Goal: Task Accomplishment & Management: Manage account settings

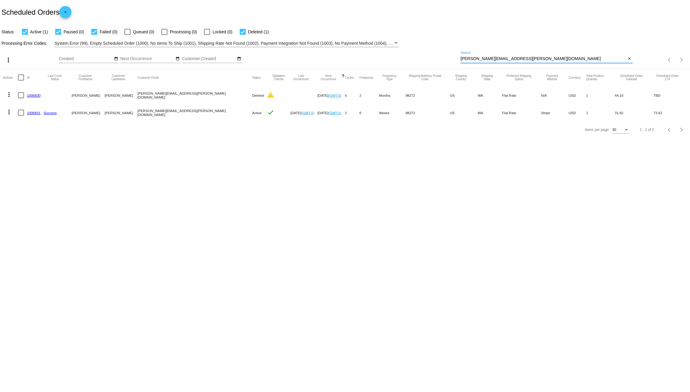
drag, startPoint x: 508, startPoint y: 59, endPoint x: 380, endPoint y: 49, distance: 128.2
click at [386, 51] on div "more_vert Sep Jan Feb Mar [DATE]" at bounding box center [345, 57] width 690 height 21
paste input "[EMAIL_ADDRESS]"
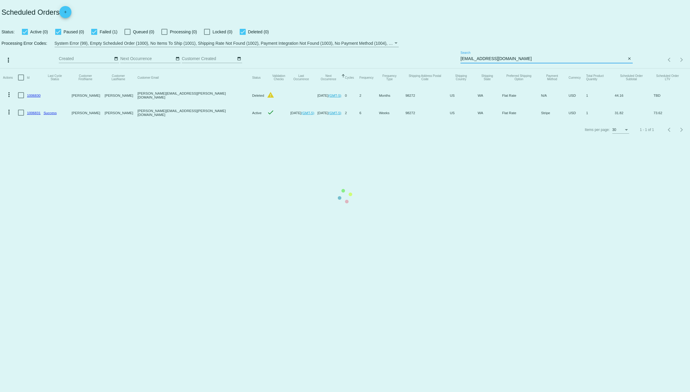
type input "[EMAIL_ADDRESS][DOMAIN_NAME]"
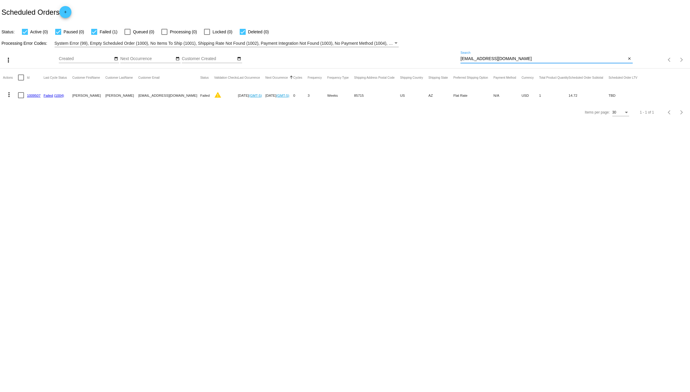
click at [34, 96] on link "1009507" at bounding box center [34, 95] width 14 height 4
click at [535, 59] on input "[EMAIL_ADDRESS][DOMAIN_NAME]" at bounding box center [544, 58] width 166 height 5
drag, startPoint x: 536, startPoint y: 59, endPoint x: 434, endPoint y: 57, distance: 101.7
click at [434, 57] on div "more_vert Sep Jan Feb Mar Apr 1" at bounding box center [345, 57] width 690 height 21
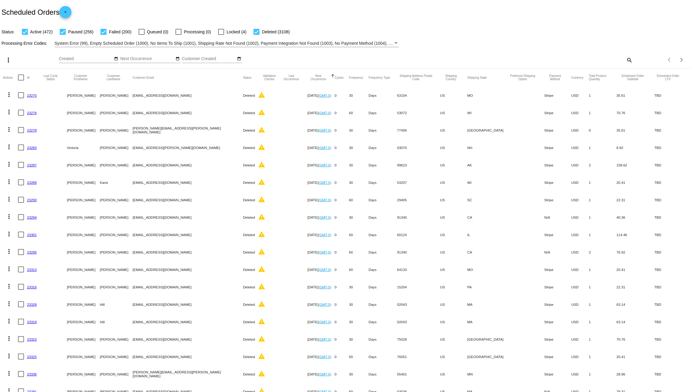
click at [626, 62] on mat-icon "search" at bounding box center [629, 59] width 7 height 9
click at [527, 62] on div "Search" at bounding box center [547, 57] width 172 height 12
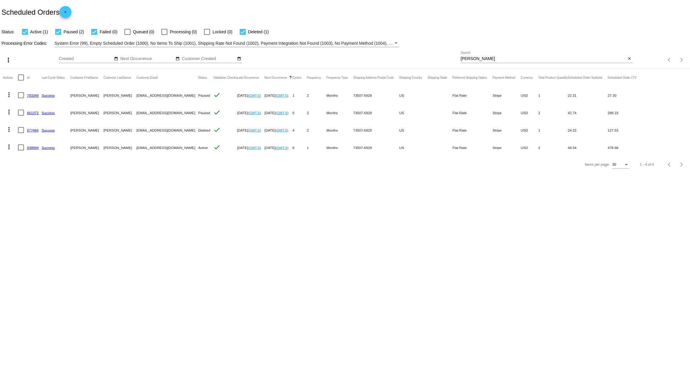
drag, startPoint x: 169, startPoint y: 94, endPoint x: 157, endPoint y: 96, distance: 12.7
click at [157, 96] on mat-cell "speace4@outlook.com" at bounding box center [167, 94] width 62 height 17
drag, startPoint x: 170, startPoint y: 94, endPoint x: 137, endPoint y: 96, distance: 33.7
click at [137, 96] on mat-cell "speace4@outlook.com" at bounding box center [167, 94] width 62 height 17
copy mat-cell "speace4@outlook.com"
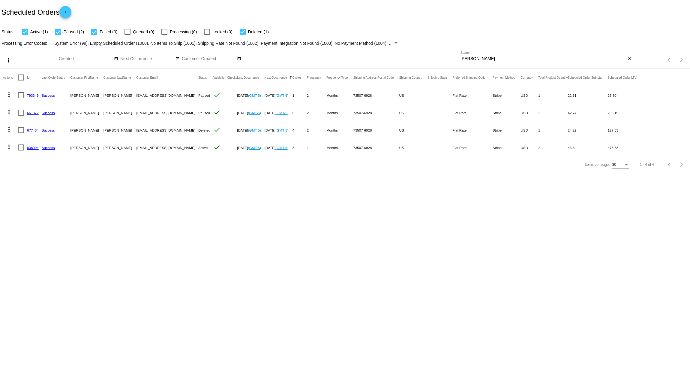
drag, startPoint x: 481, startPoint y: 61, endPoint x: 451, endPoint y: 56, distance: 30.6
click at [451, 56] on div "more_vert Sep Jan Feb Mar Apr 1" at bounding box center [345, 57] width 690 height 21
paste input "peace4@outlook.com"
type input "speace4@outlook.com"
drag, startPoint x: 516, startPoint y: 59, endPoint x: 272, endPoint y: 41, distance: 244.3
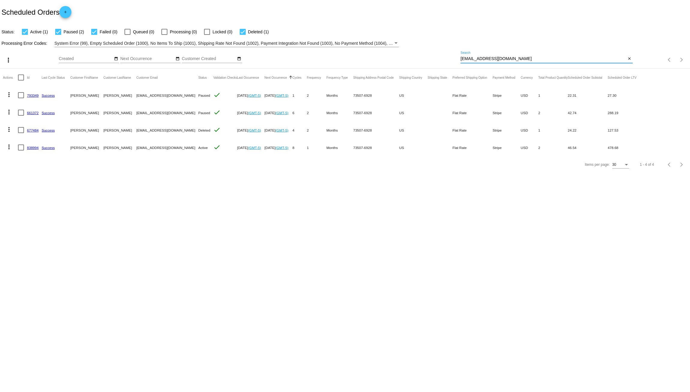
click at [319, 43] on app-dashboard-scheduled-orders "Scheduled Orders add Status: Active (1) Paused (2) Failed (0) Queued (0) Proces…" at bounding box center [345, 86] width 690 height 173
click at [520, 51] on div "speace4@outlook.com Search" at bounding box center [544, 57] width 166 height 12
click at [422, 42] on div "Processing Error Codes: System Error (99), Empty Scheduled Order (1000), No Ite…" at bounding box center [345, 41] width 690 height 12
drag, startPoint x: 508, startPoint y: 61, endPoint x: 442, endPoint y: 53, distance: 66.4
click at [442, 53] on div "more_vert Sep Jan Feb Mar Apr 1" at bounding box center [345, 57] width 690 height 21
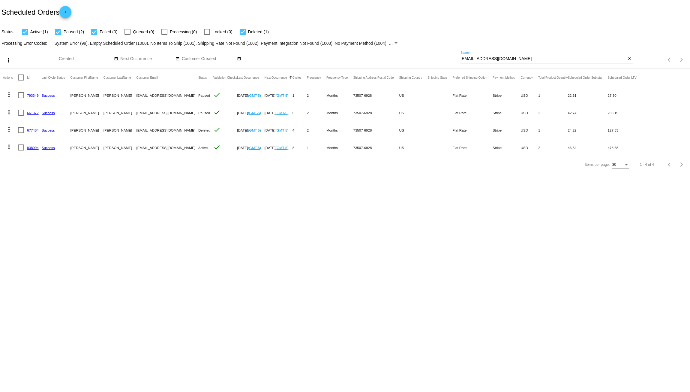
paste input "cherishedtails@yahoo"
type input "[EMAIL_ADDRESS][DOMAIN_NAME]"
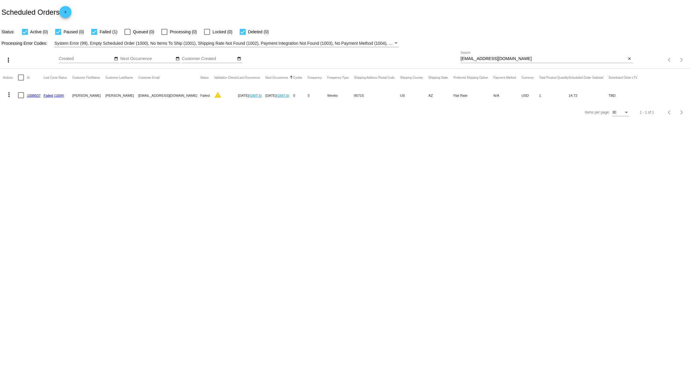
drag, startPoint x: 518, startPoint y: 62, endPoint x: 456, endPoint y: 56, distance: 62.3
click at [456, 56] on div "more_vert Sep Jan Feb Mar Apr 1" at bounding box center [345, 57] width 690 height 21
click at [549, 49] on div "more_vert Sep Jan Feb Mar Apr 1" at bounding box center [345, 57] width 690 height 21
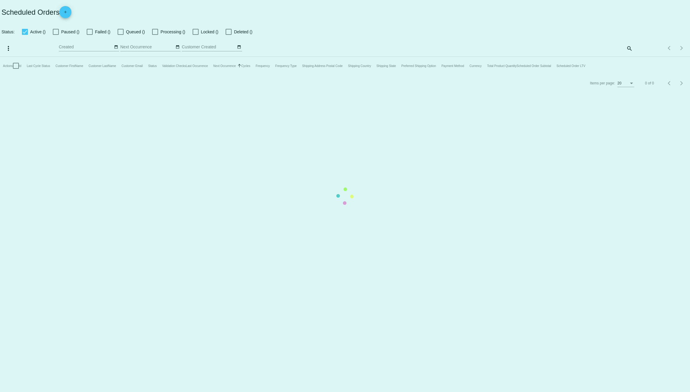
checkbox input "true"
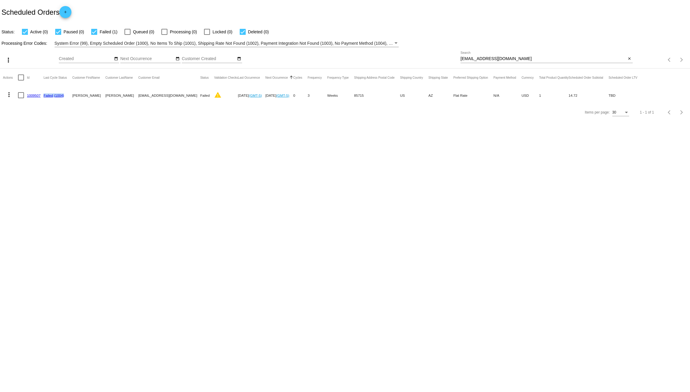
drag, startPoint x: 68, startPoint y: 97, endPoint x: 43, endPoint y: 99, distance: 25.3
click at [43, 99] on mat-row "more_vert 1009507 Failed (1004) [PERSON_NAME] [EMAIL_ADDRESS][DOMAIN_NAME] Fail…" at bounding box center [323, 94] width 640 height 17
click at [66, 116] on div "Items per page: 30 1 - 1 of 1" at bounding box center [345, 112] width 690 height 17
drag, startPoint x: 180, startPoint y: 96, endPoint x: 137, endPoint y: 97, distance: 42.9
click at [137, 97] on mat-row "more_vert 1009507 Failed (1004) Pauline Haas-Vaughn cherishedtails@yahoo.com Fa…" at bounding box center [323, 94] width 640 height 17
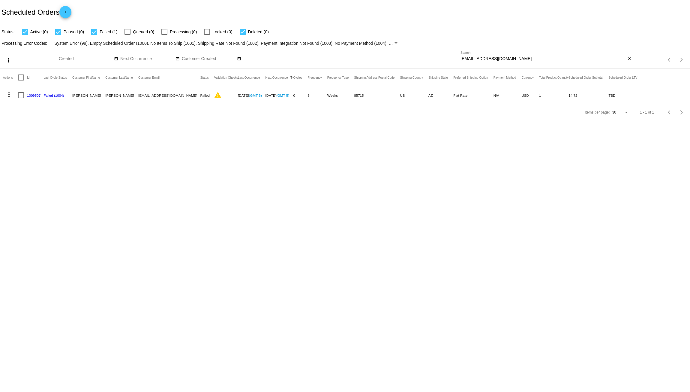
copy mat-row "[EMAIL_ADDRESS][DOMAIN_NAME]"
